Goal: Use online tool/utility: Utilize a website feature to perform a specific function

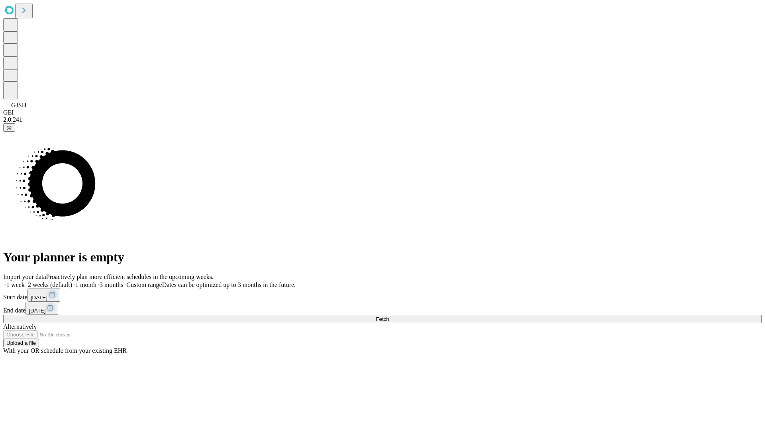
click at [389, 316] on span "Fetch" at bounding box center [382, 319] width 13 height 6
